Goal: Information Seeking & Learning: Find specific page/section

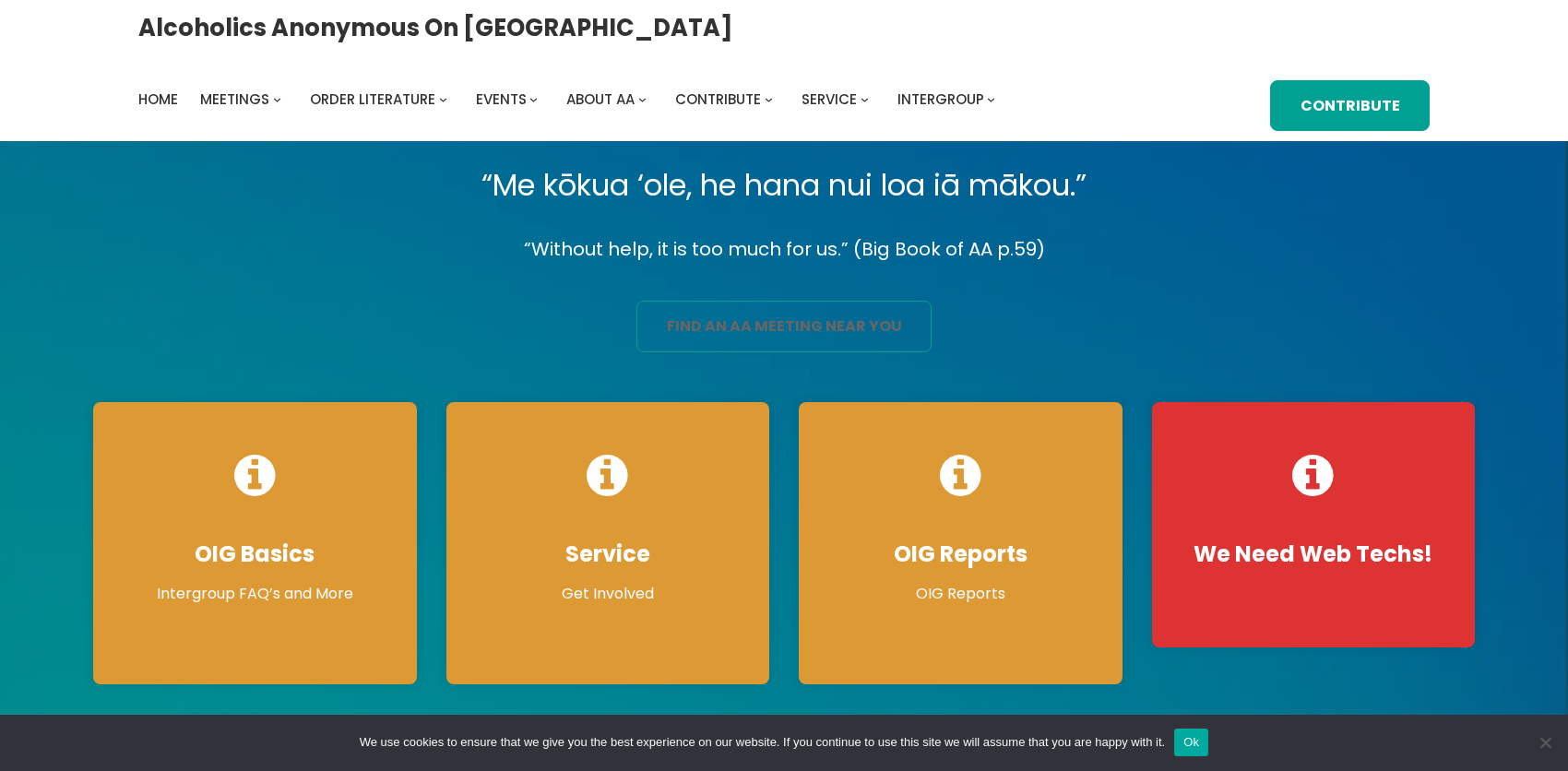
click at [742, 353] on link "find an aa meeting near you" at bounding box center [784, 327] width 295 height 52
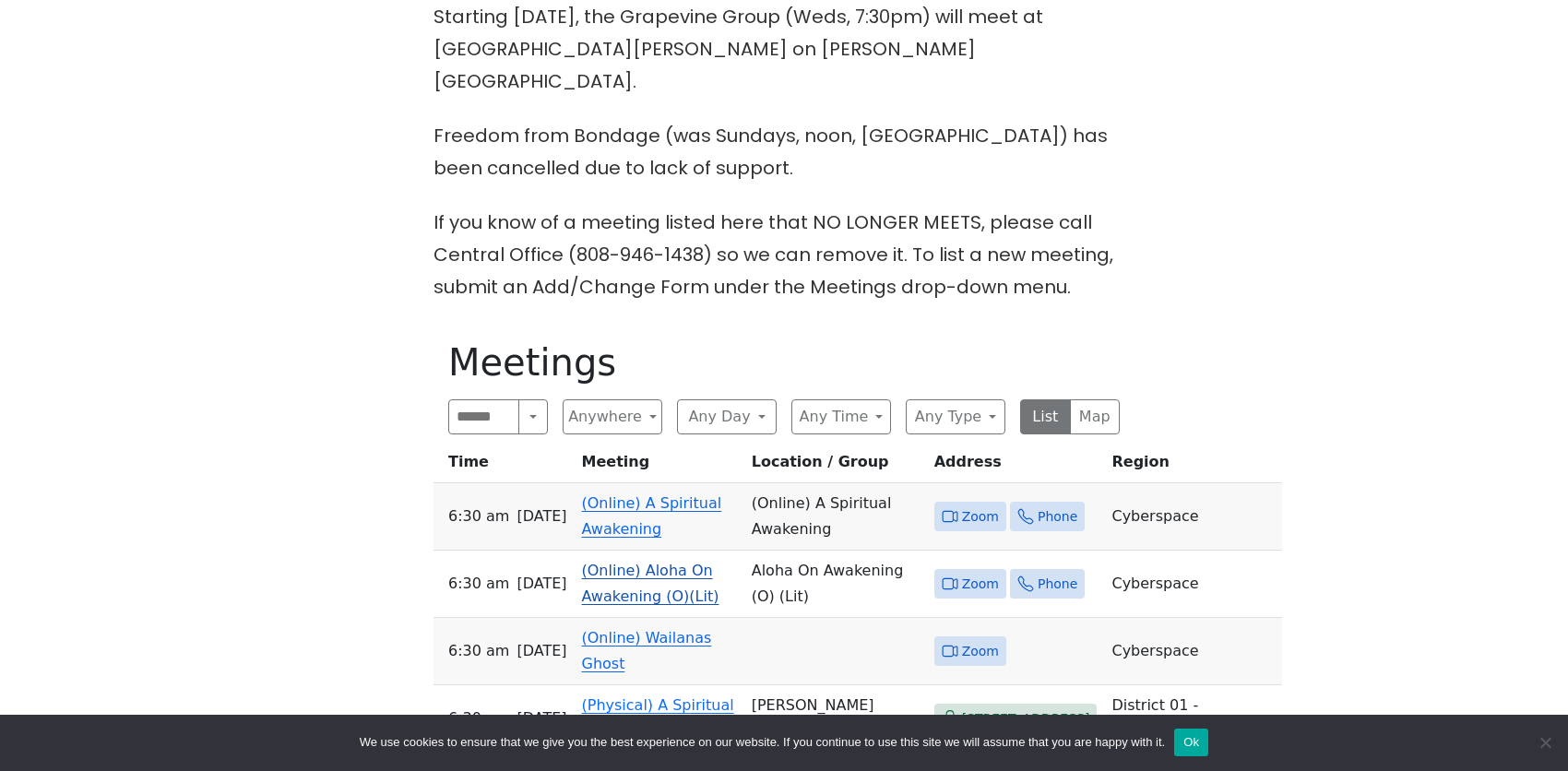
scroll to position [737, 0]
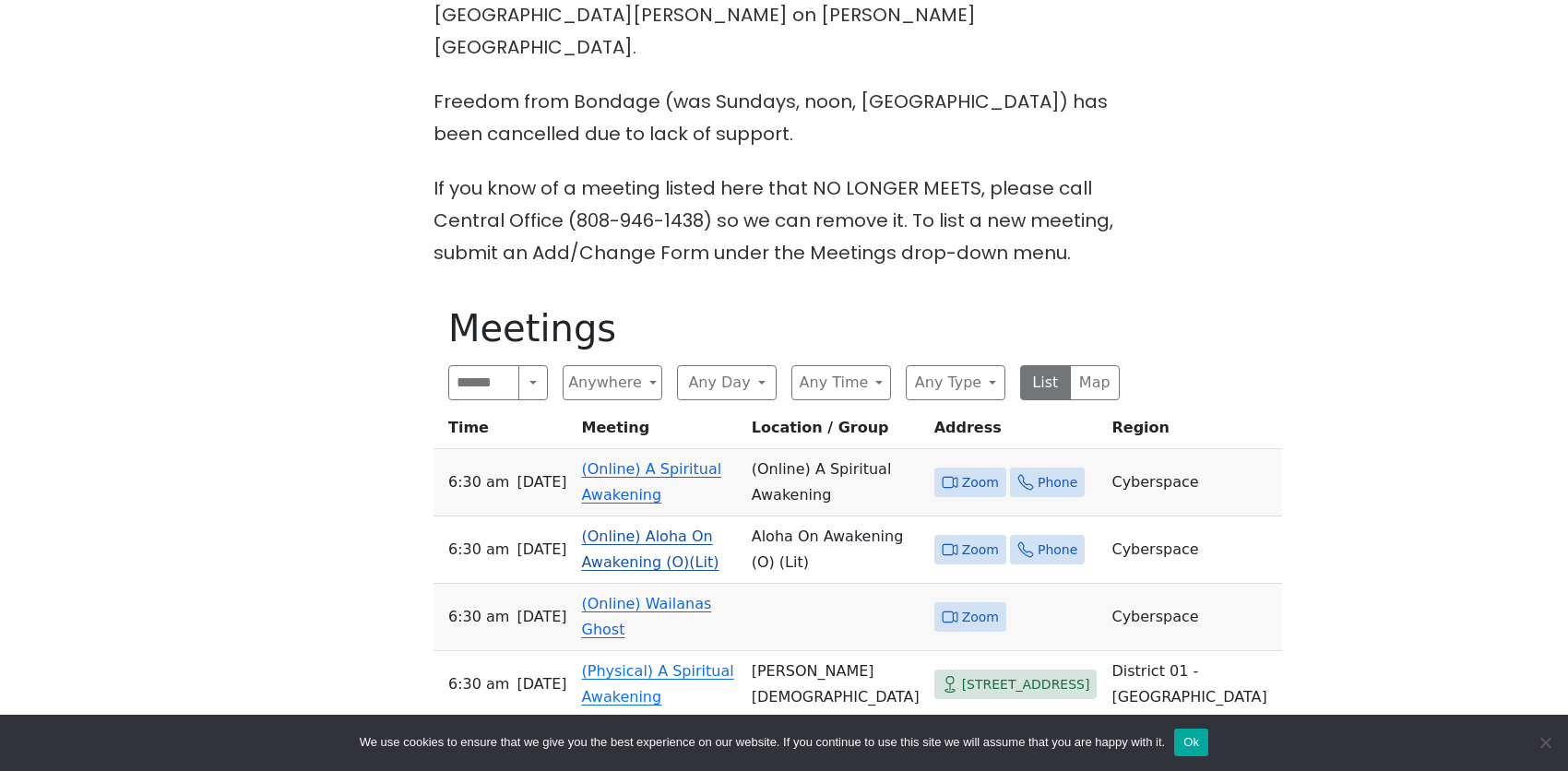
click at [624, 527] on link "(Online) Aloha On Awakening (O)(Lit)" at bounding box center [651, 548] width 138 height 43
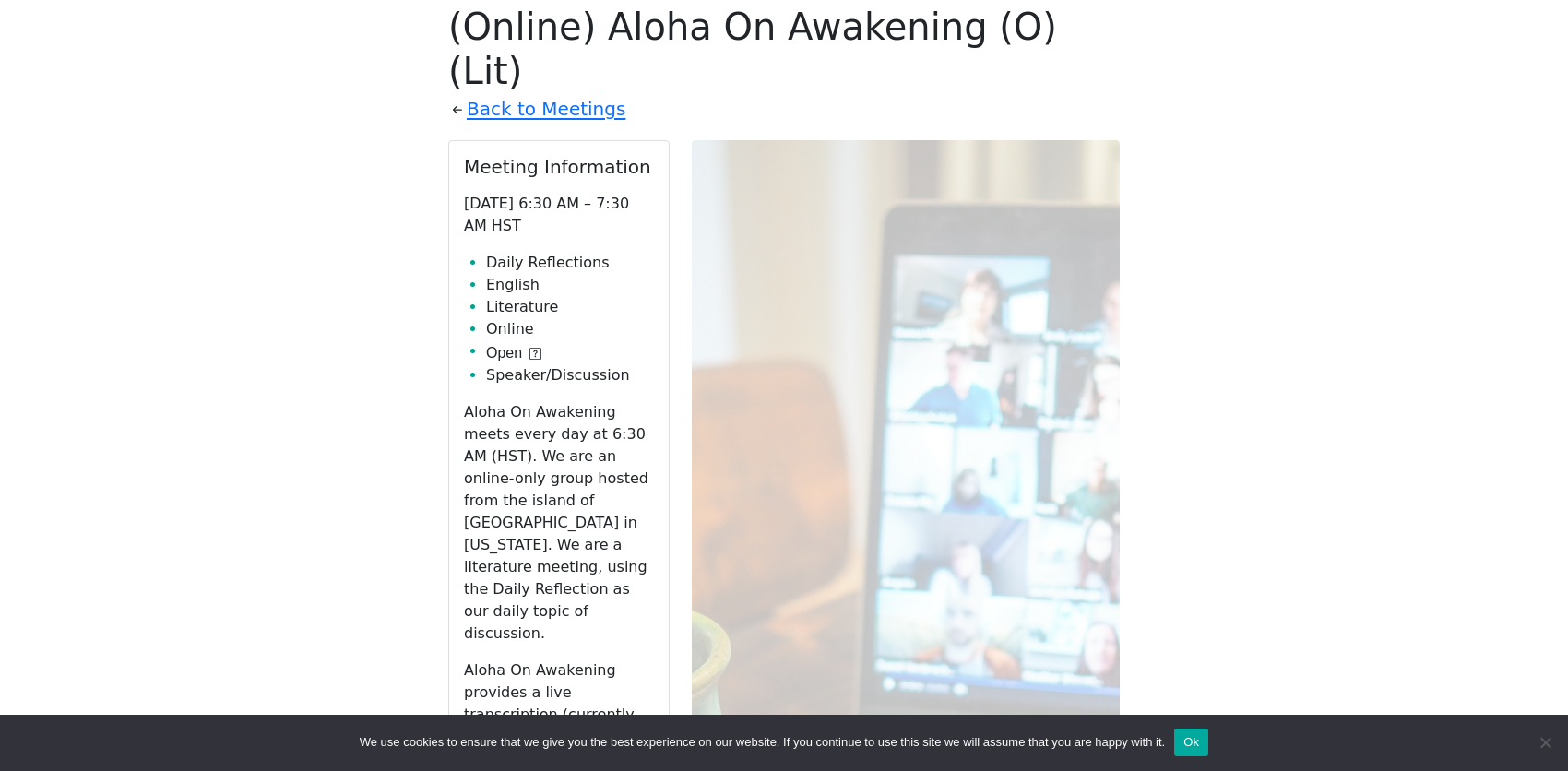
scroll to position [1139, 0]
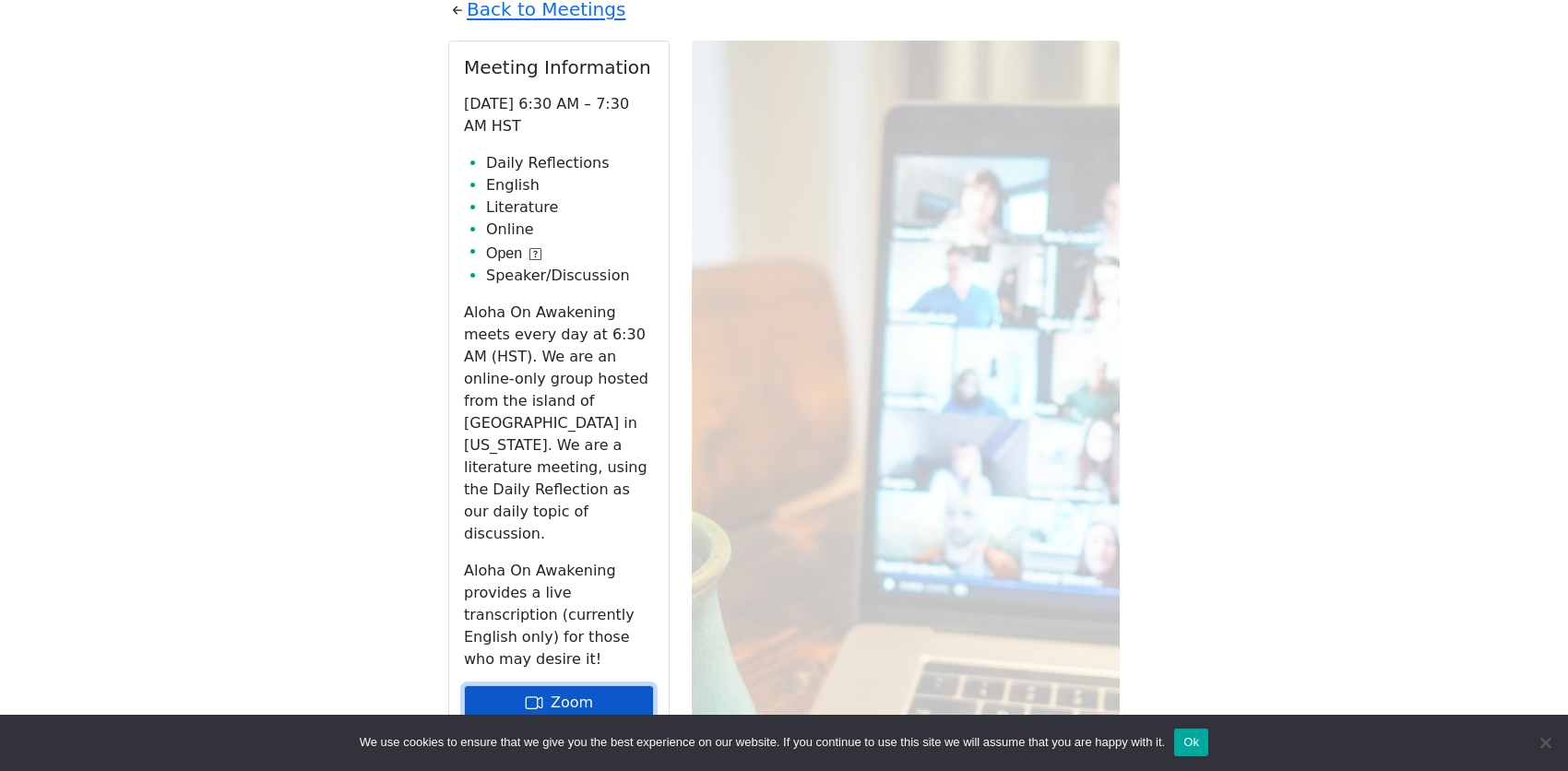
click at [620, 685] on link "Zoom" at bounding box center [558, 703] width 190 height 35
